Goal: Task Accomplishment & Management: Manage account settings

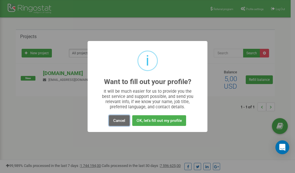
click at [118, 121] on button "Cancel" at bounding box center [119, 120] width 21 height 11
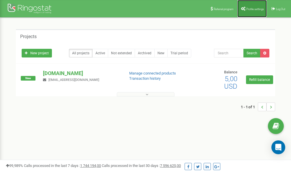
click at [252, 7] on span "Profile settings" at bounding box center [255, 8] width 18 height 3
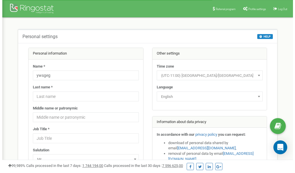
scroll to position [29, 0]
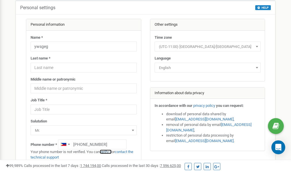
click at [108, 152] on link "verify it" at bounding box center [106, 151] width 12 height 4
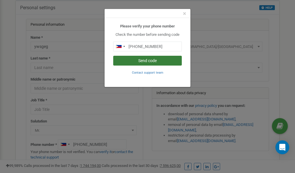
click at [140, 58] on button "Send code" at bounding box center [147, 61] width 69 height 10
